Goal: Book appointment/travel/reservation

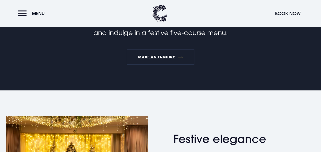
scroll to position [140, 0]
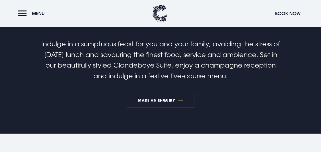
click at [179, 100] on link "MAKE AN ENQUIRY" at bounding box center [161, 100] width 68 height 15
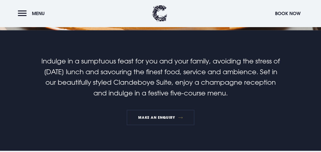
scroll to position [0, 0]
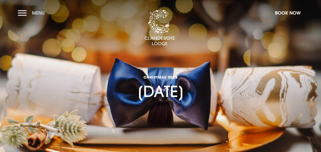
click at [26, 11] on button "Menu" at bounding box center [32, 12] width 29 height 11
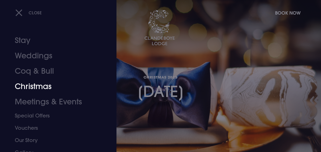
click at [38, 85] on link "Christmas" at bounding box center [55, 86] width 80 height 15
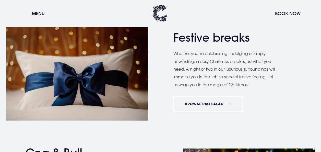
scroll to position [257, 0]
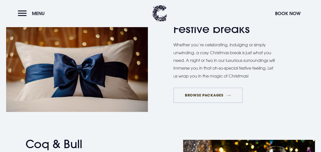
click at [229, 95] on link "BROWSE PACKAGES" at bounding box center [208, 94] width 69 height 15
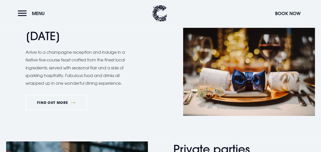
scroll to position [632, 0]
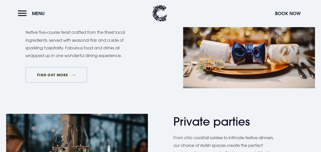
click at [74, 72] on link "FIND OUT MORE" at bounding box center [57, 74] width 62 height 15
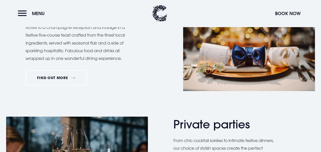
scroll to position [632, 0]
